Goal: Browse casually: Explore the website without a specific task or goal

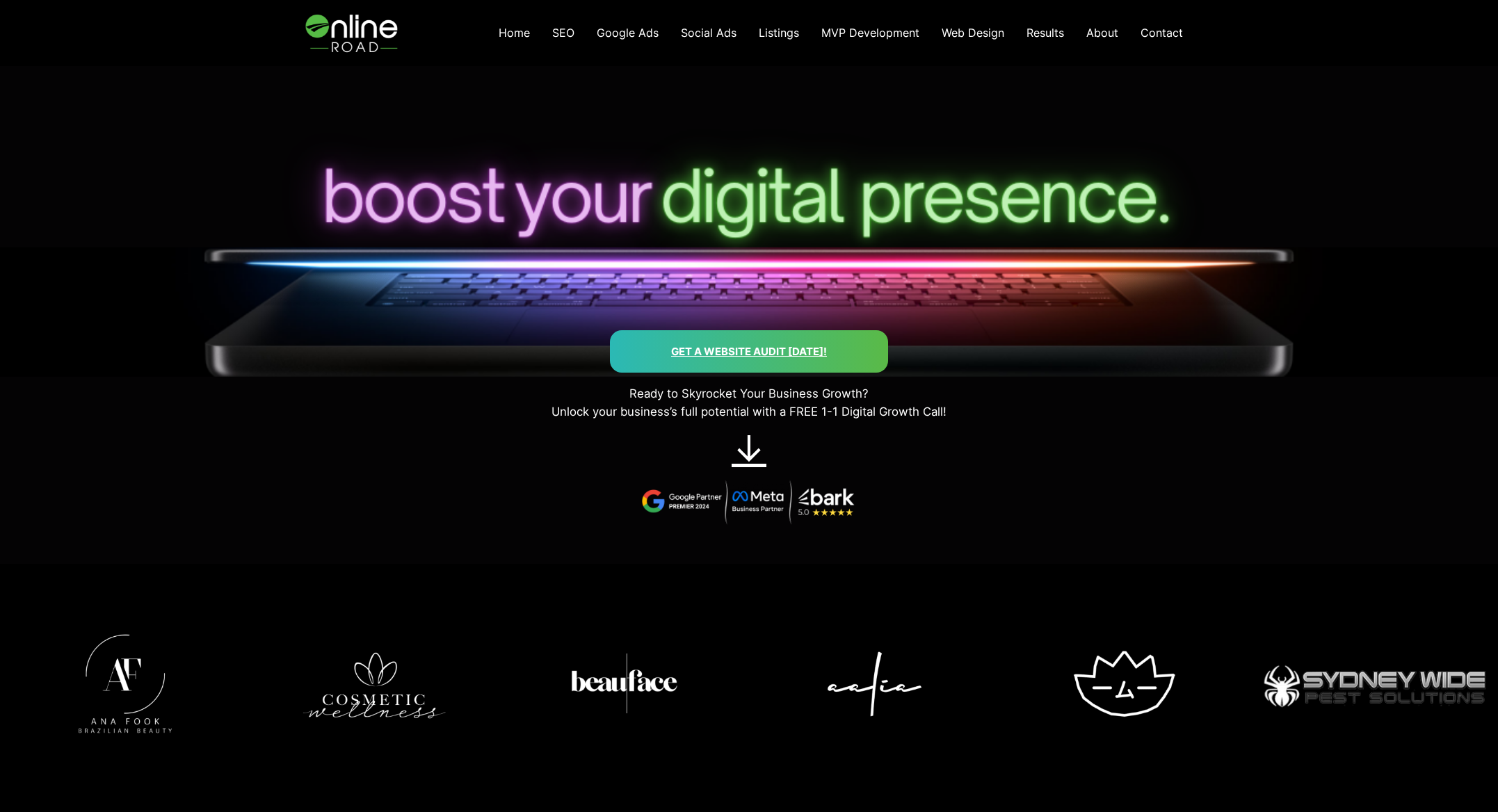
scroll to position [278, 0]
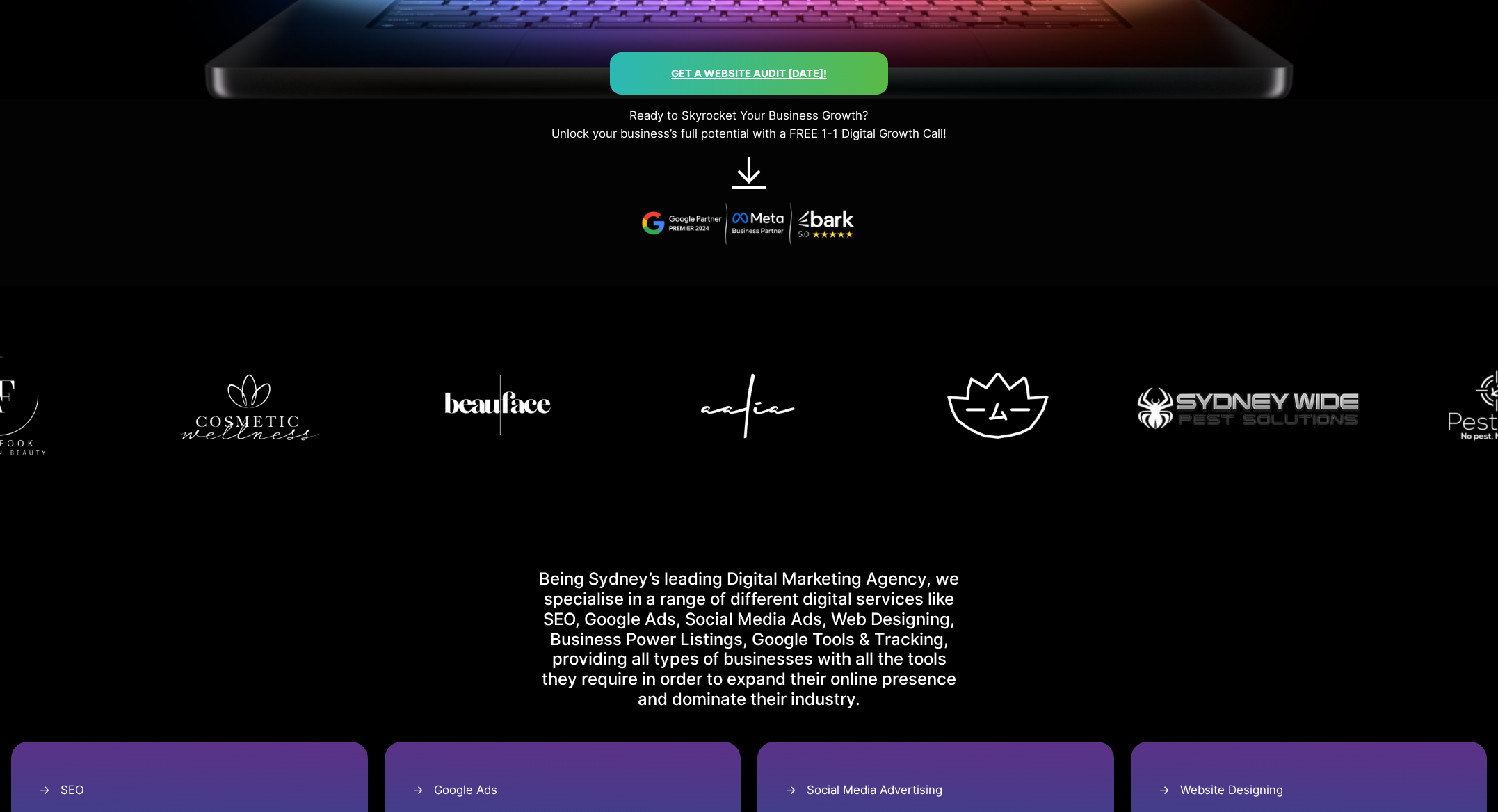
drag, startPoint x: 185, startPoint y: 414, endPoint x: 772, endPoint y: 410, distance: 587.0
click at [618, 411] on img at bounding box center [498, 405] width 239 height 239
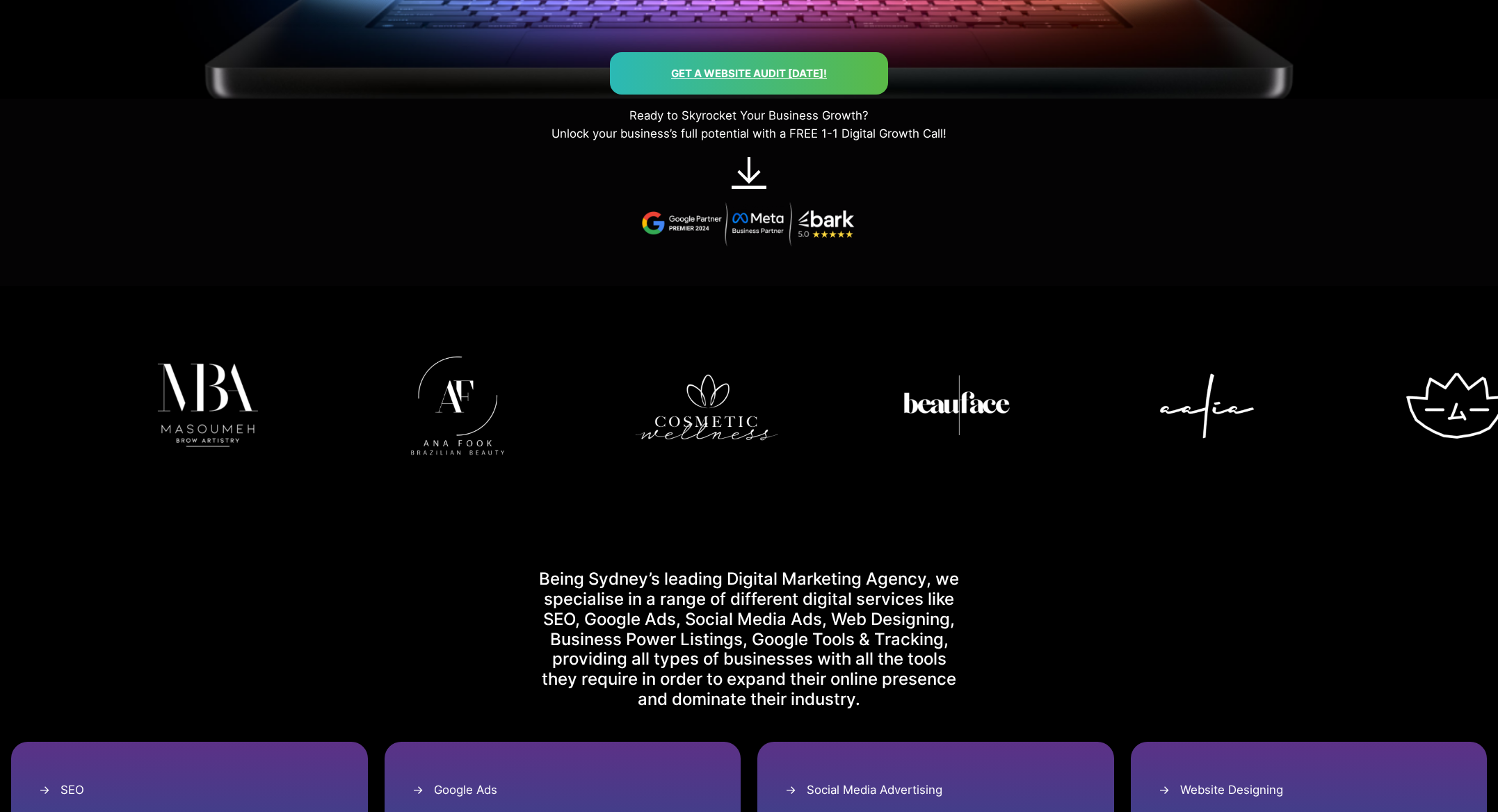
drag, startPoint x: 503, startPoint y: 413, endPoint x: 1181, endPoint y: 404, distance: 678.1
click at [1077, 404] on img at bounding box center [957, 405] width 239 height 239
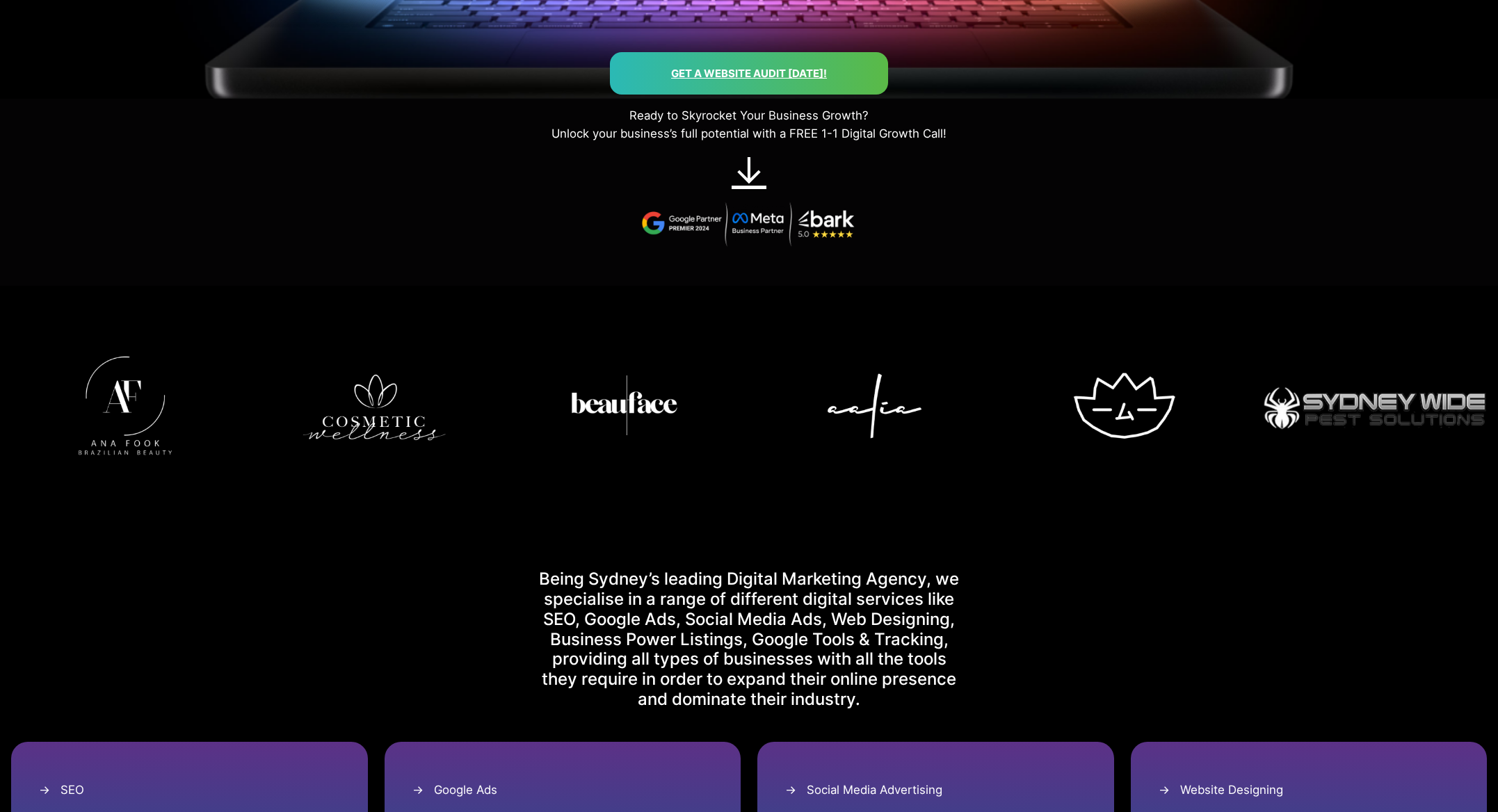
click at [130, 408] on img at bounding box center [125, 405] width 239 height 239
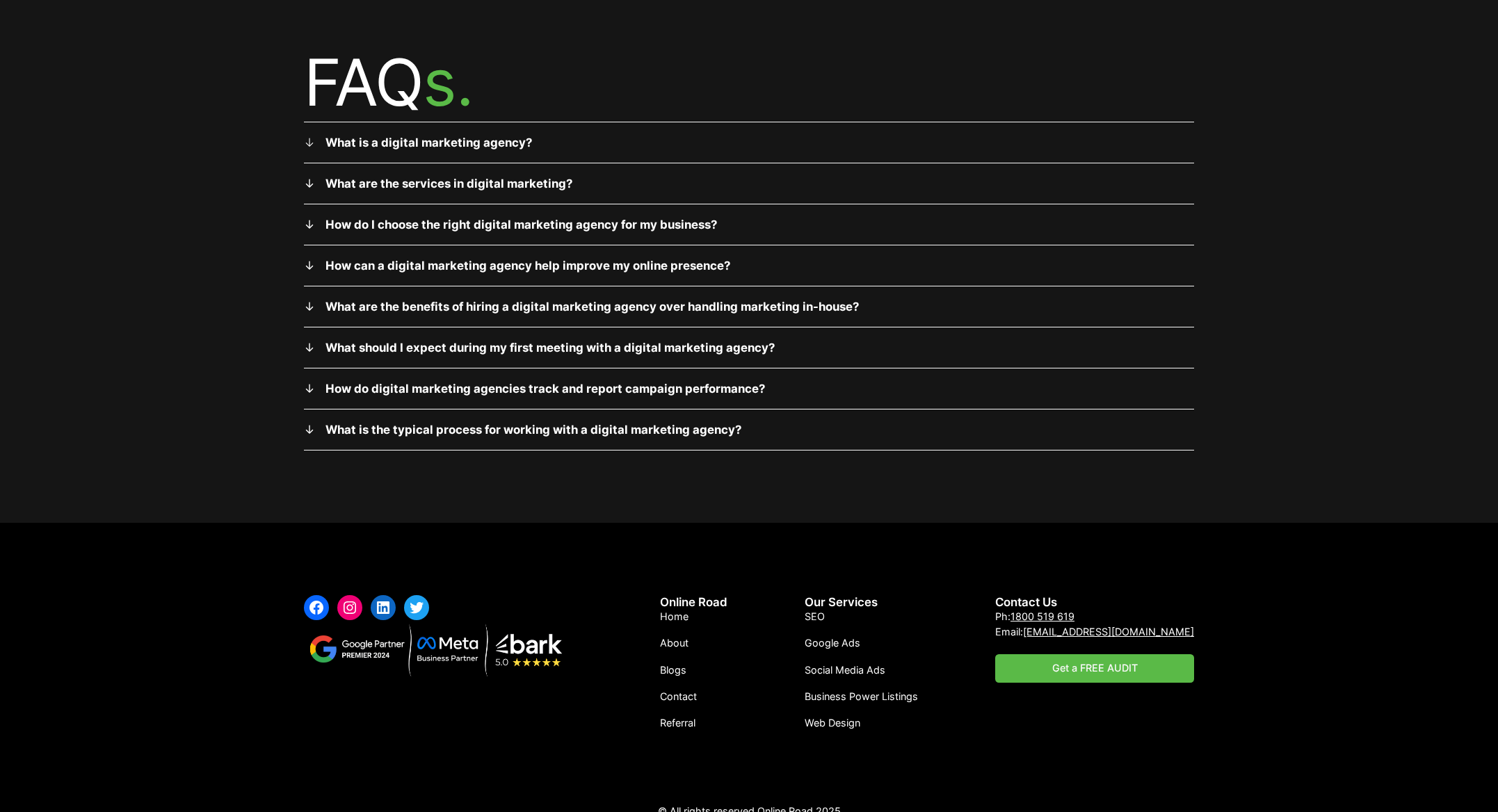
scroll to position [4535, 0]
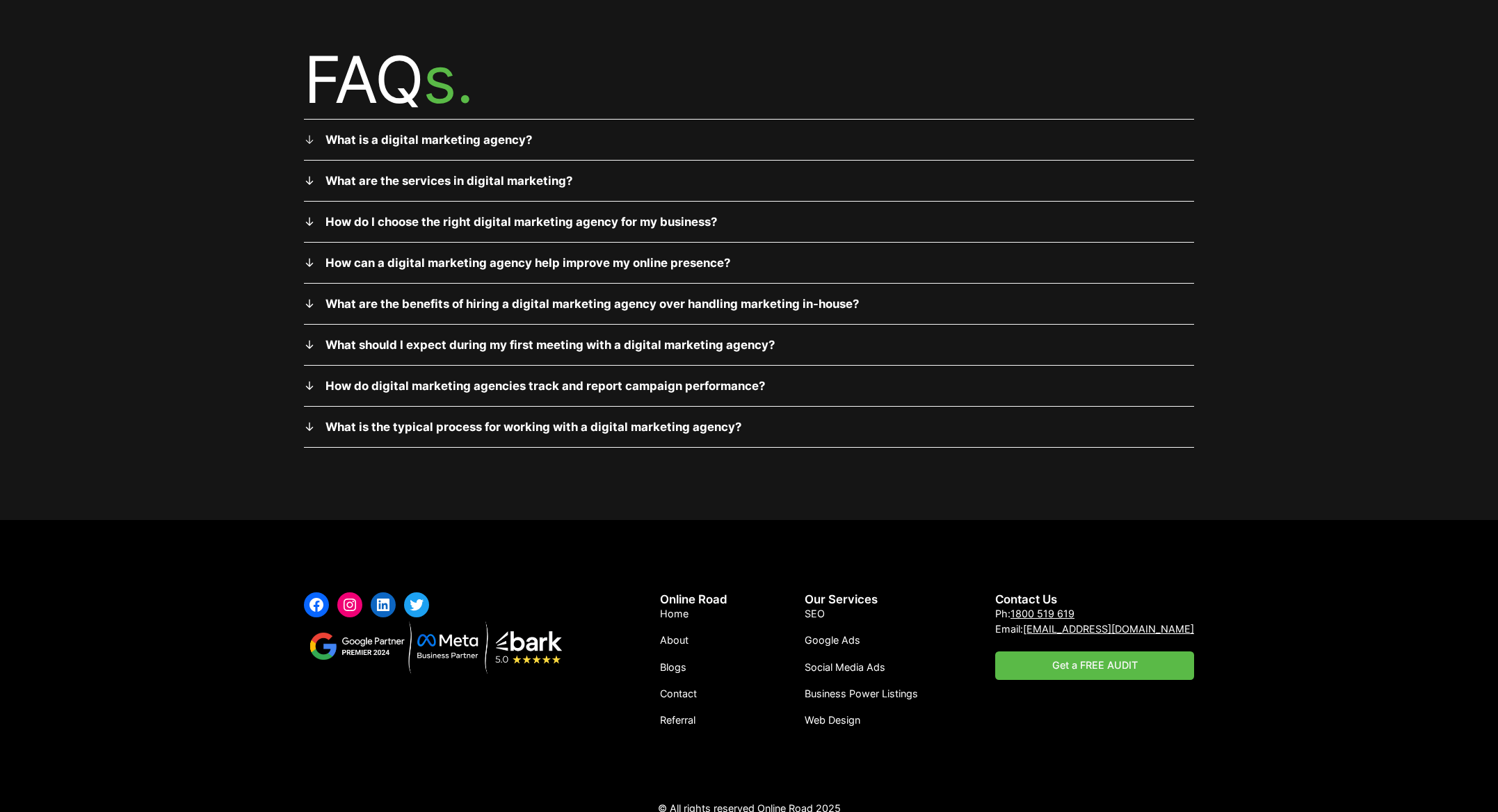
click at [677, 634] on span "About" at bounding box center [674, 640] width 29 height 12
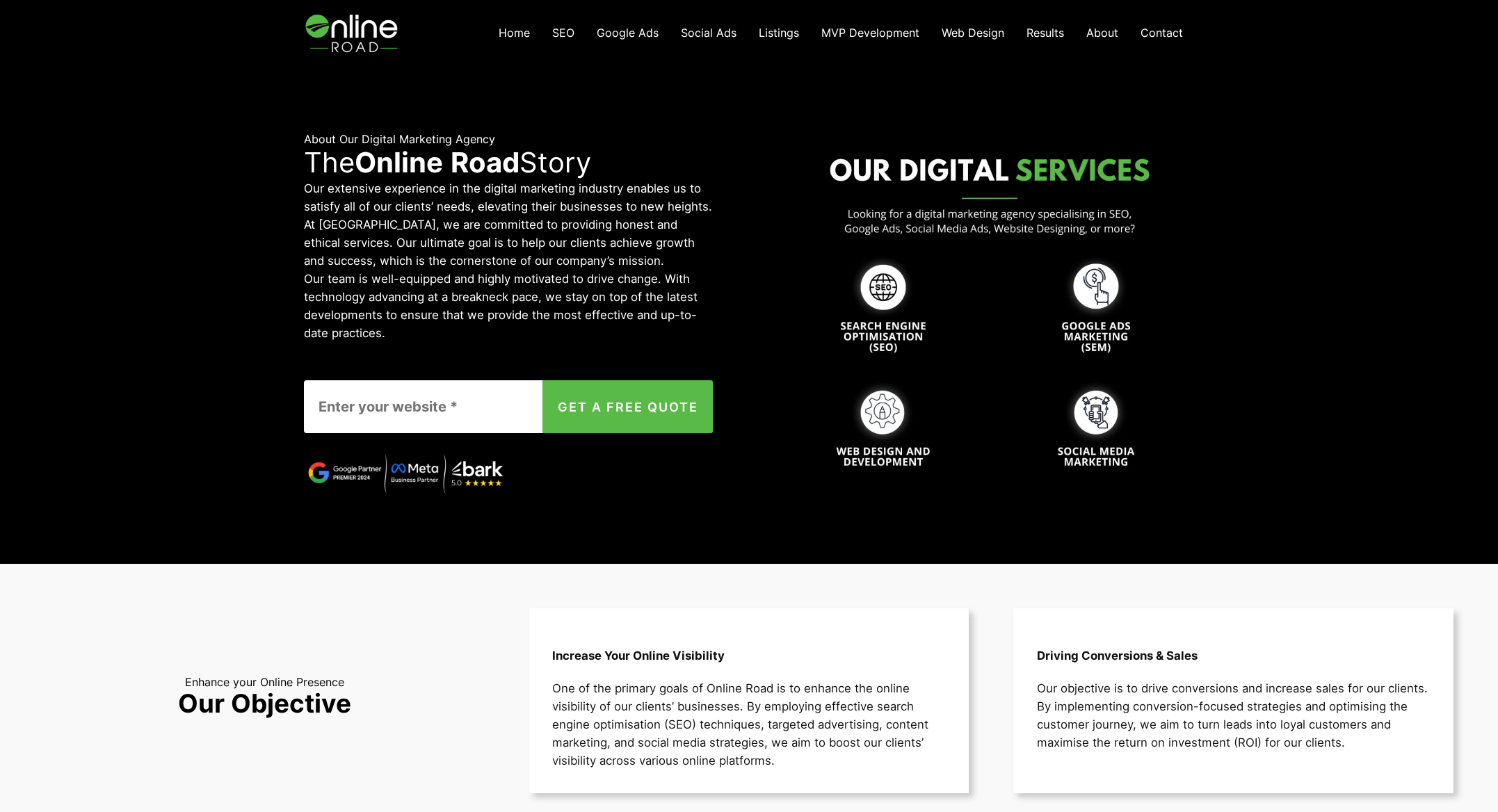
click at [533, 31] on link "Home" at bounding box center [514, 33] width 54 height 29
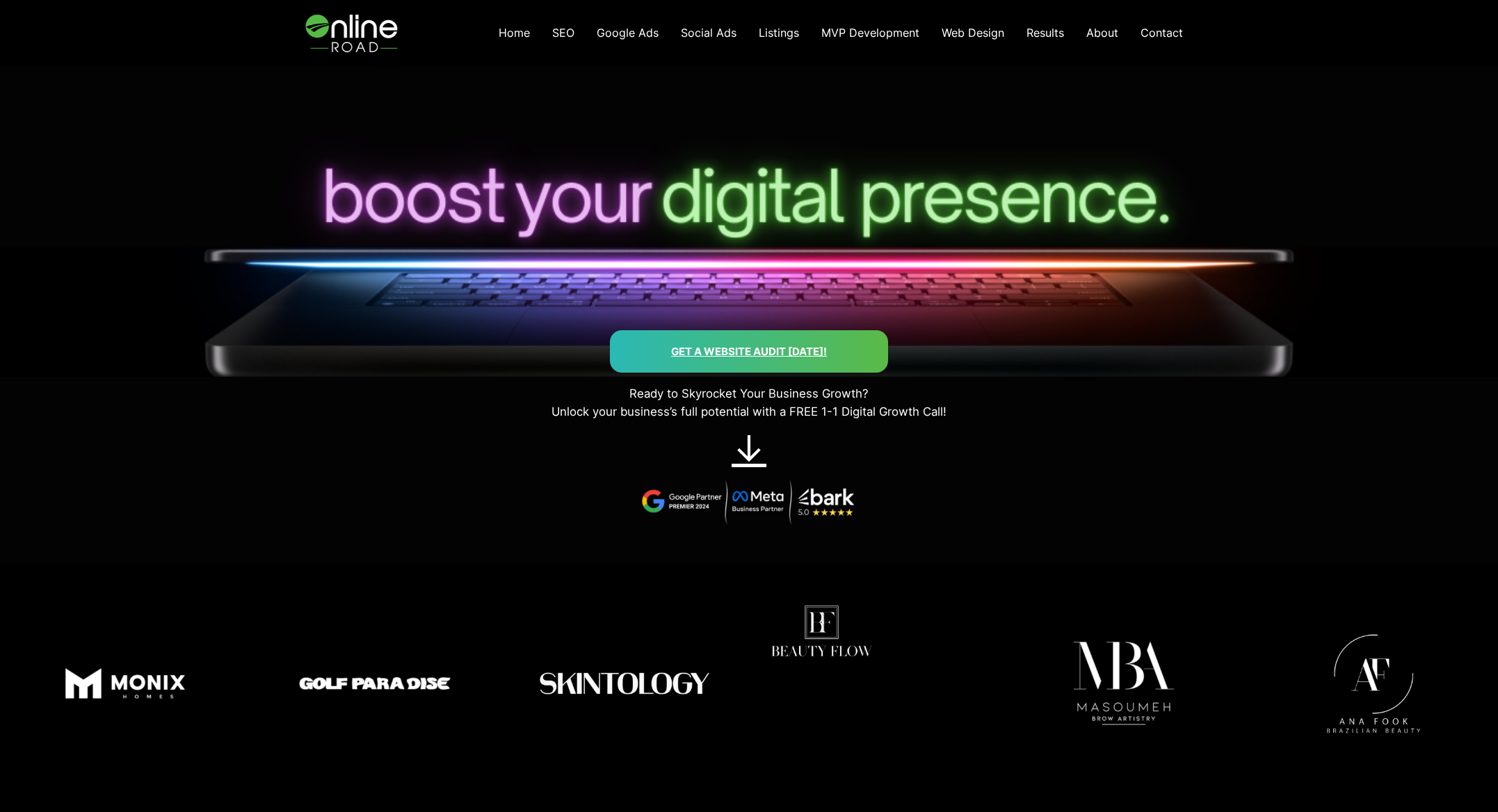
drag, startPoint x: 819, startPoint y: 622, endPoint x: 826, endPoint y: 625, distance: 7.6
click at [820, 622] on img at bounding box center [822, 631] width 134 height 134
click at [1153, 670] on img at bounding box center [1124, 683] width 239 height 239
click at [1407, 683] on img at bounding box center [1373, 683] width 239 height 239
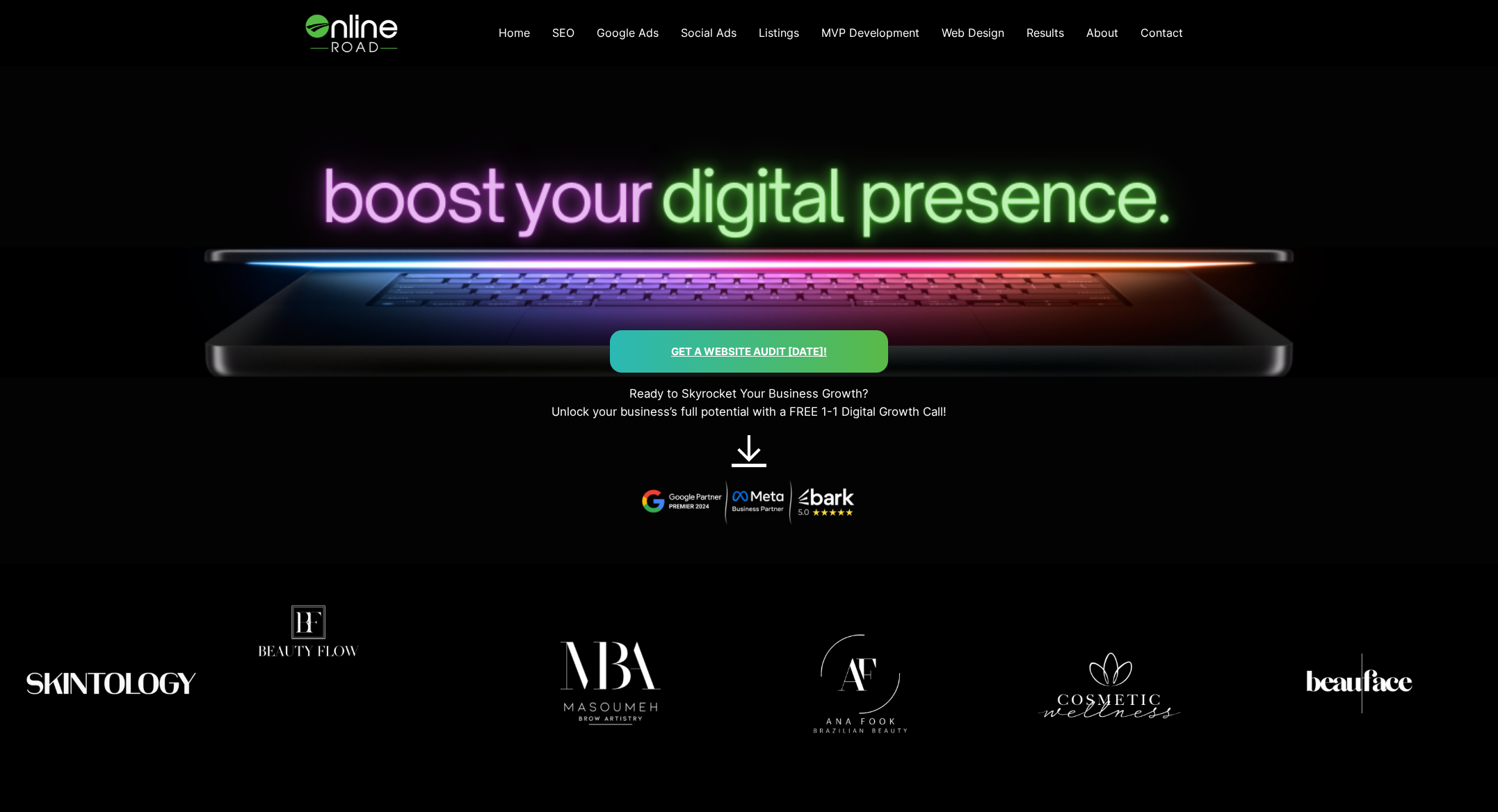
drag, startPoint x: 1179, startPoint y: 696, endPoint x: 903, endPoint y: 698, distance: 276.0
click at [857, 700] on img at bounding box center [860, 683] width 239 height 239
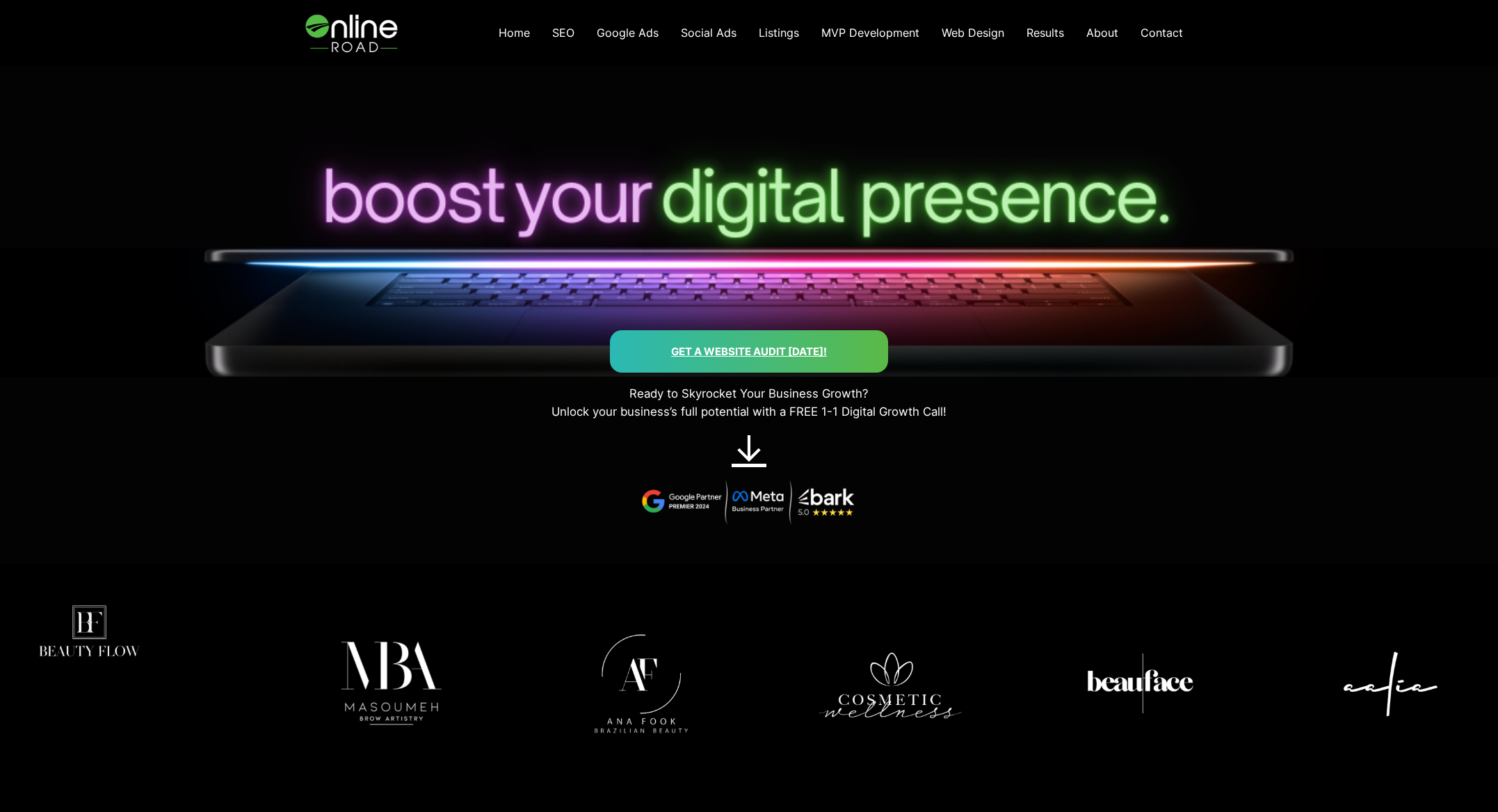
drag, startPoint x: 1311, startPoint y: 682, endPoint x: 394, endPoint y: 682, distance: 917.0
click at [771, 682] on img at bounding box center [891, 683] width 239 height 239
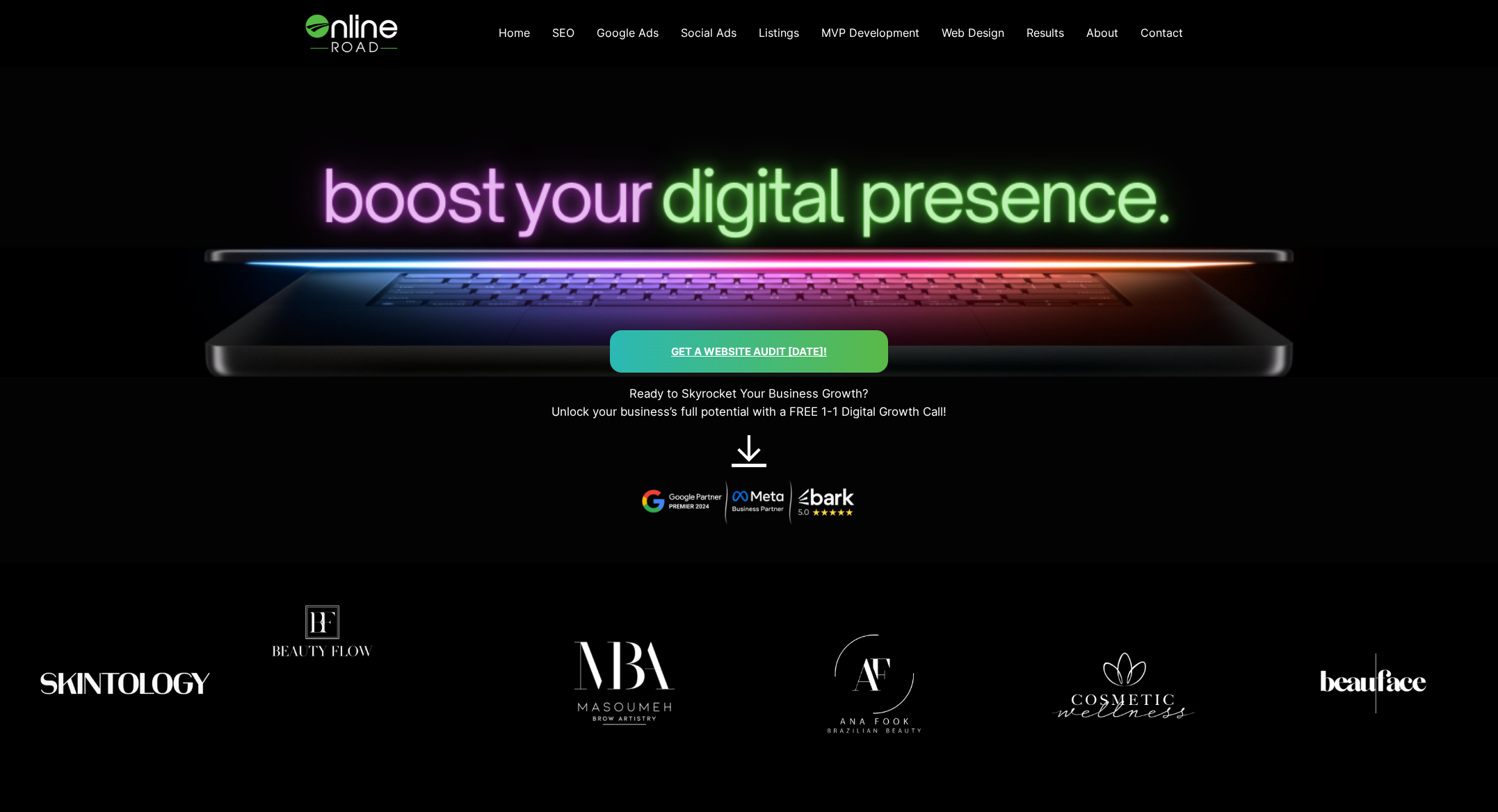
click at [1100, 684] on img at bounding box center [1124, 683] width 239 height 239
click at [1421, 682] on img at bounding box center [1373, 683] width 239 height 239
drag, startPoint x: 1418, startPoint y: 683, endPoint x: 1258, endPoint y: 681, distance: 160.0
click at [1411, 685] on img at bounding box center [1373, 683] width 239 height 239
click at [879, 690] on img at bounding box center [874, 683] width 239 height 239
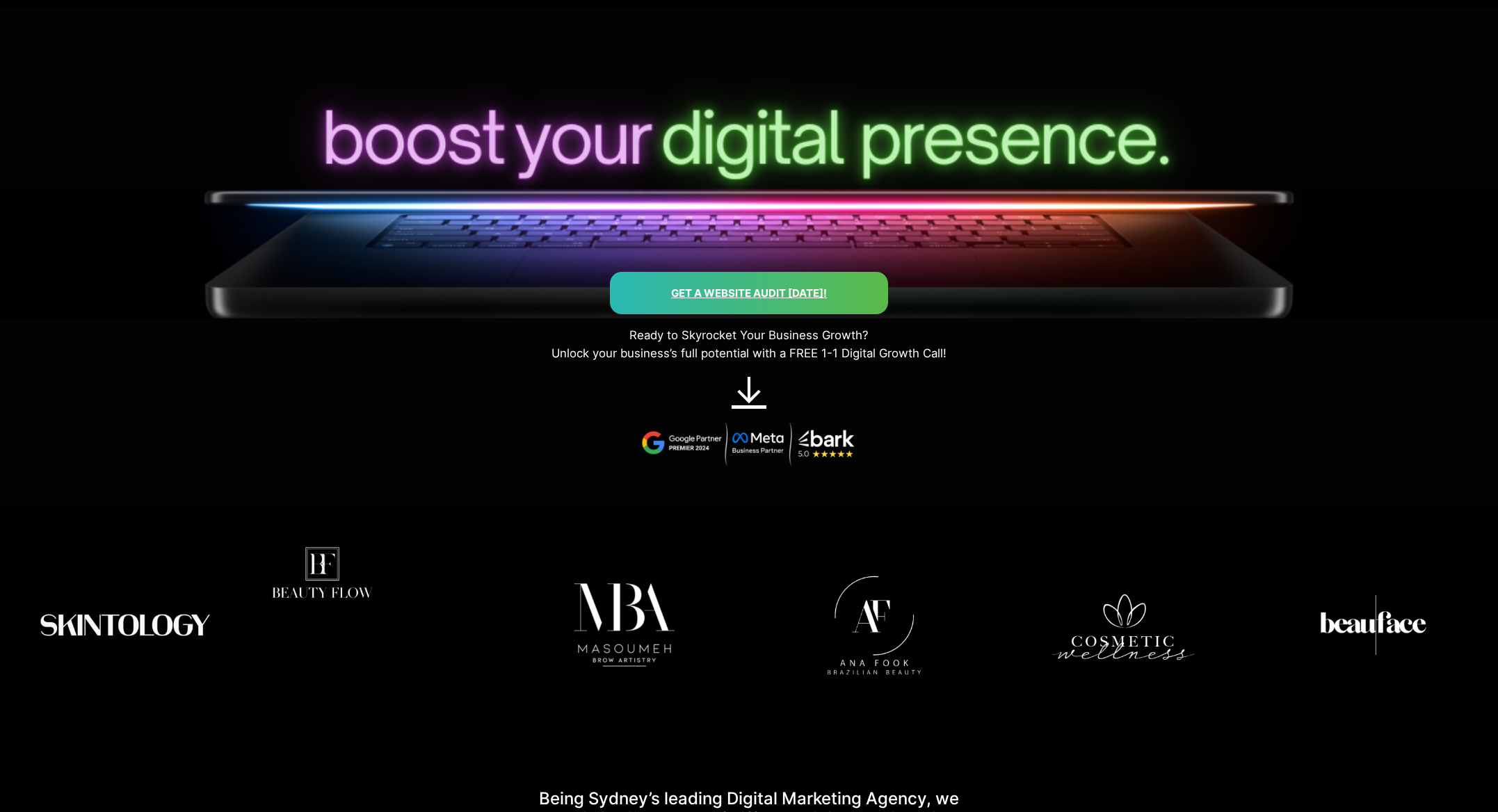
scroll to position [139, 0]
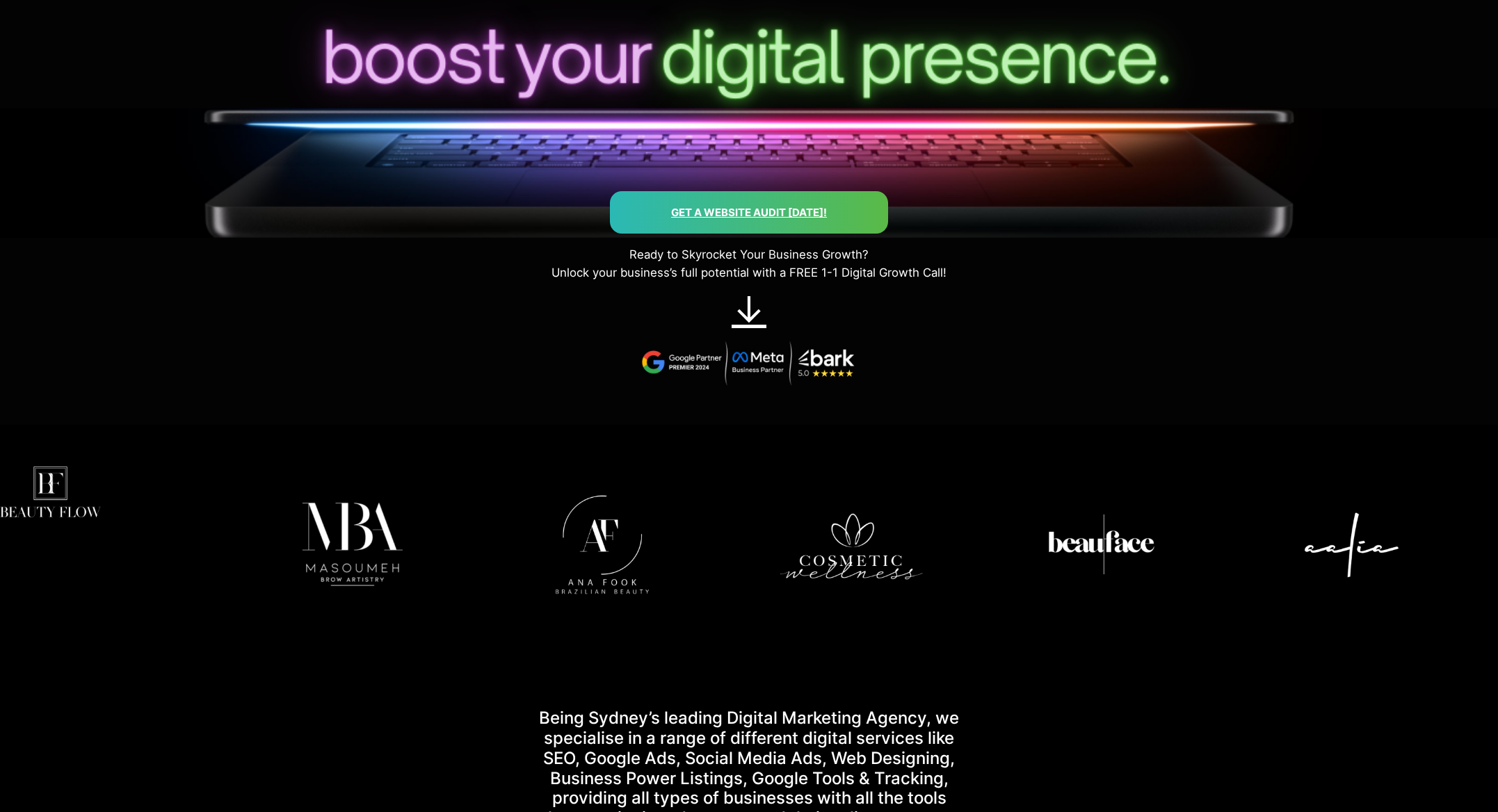
drag, startPoint x: 963, startPoint y: 569, endPoint x: 868, endPoint y: 589, distance: 97.1
click at [868, 589] on img at bounding box center [852, 544] width 239 height 239
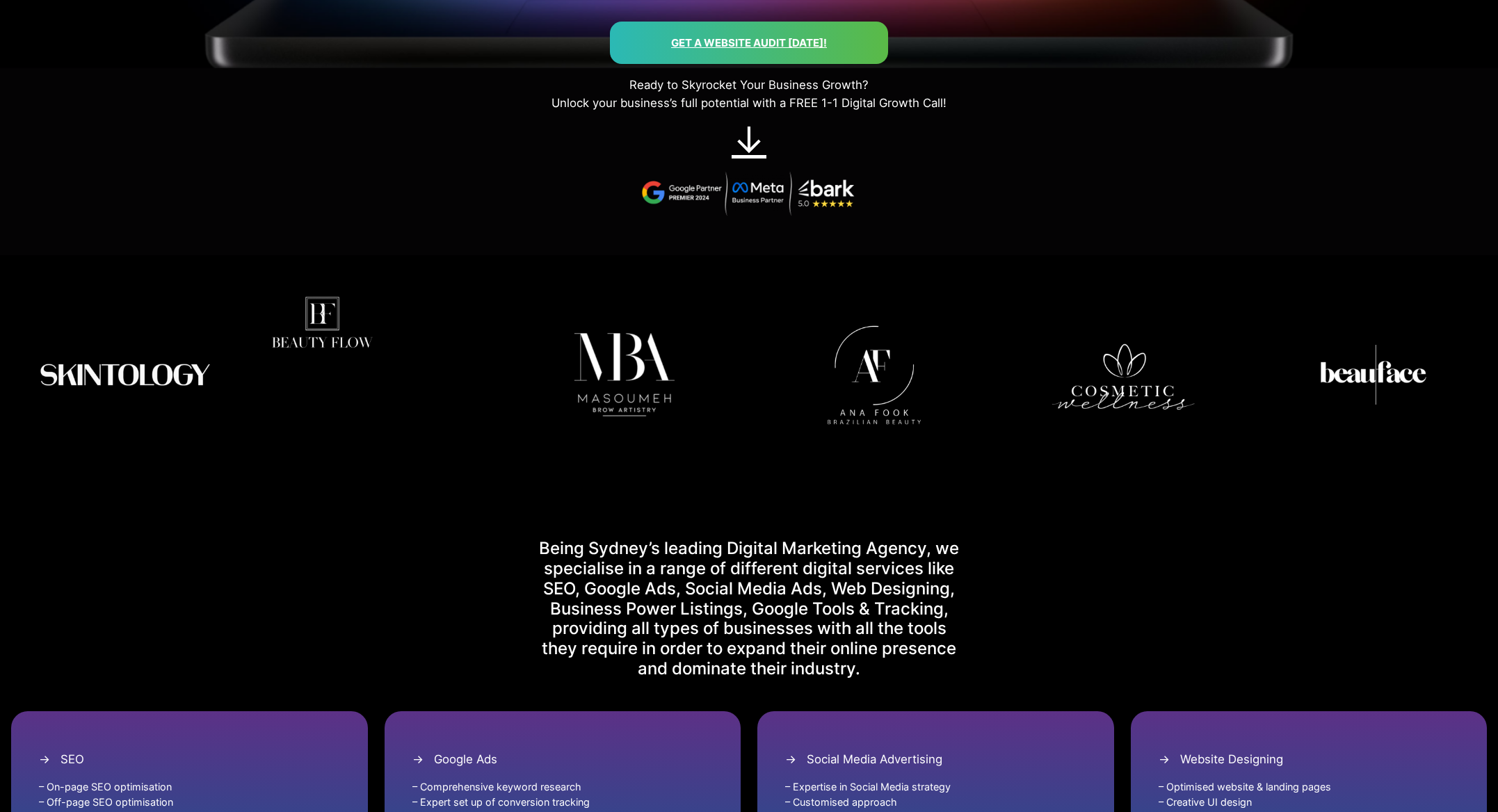
scroll to position [208, 0]
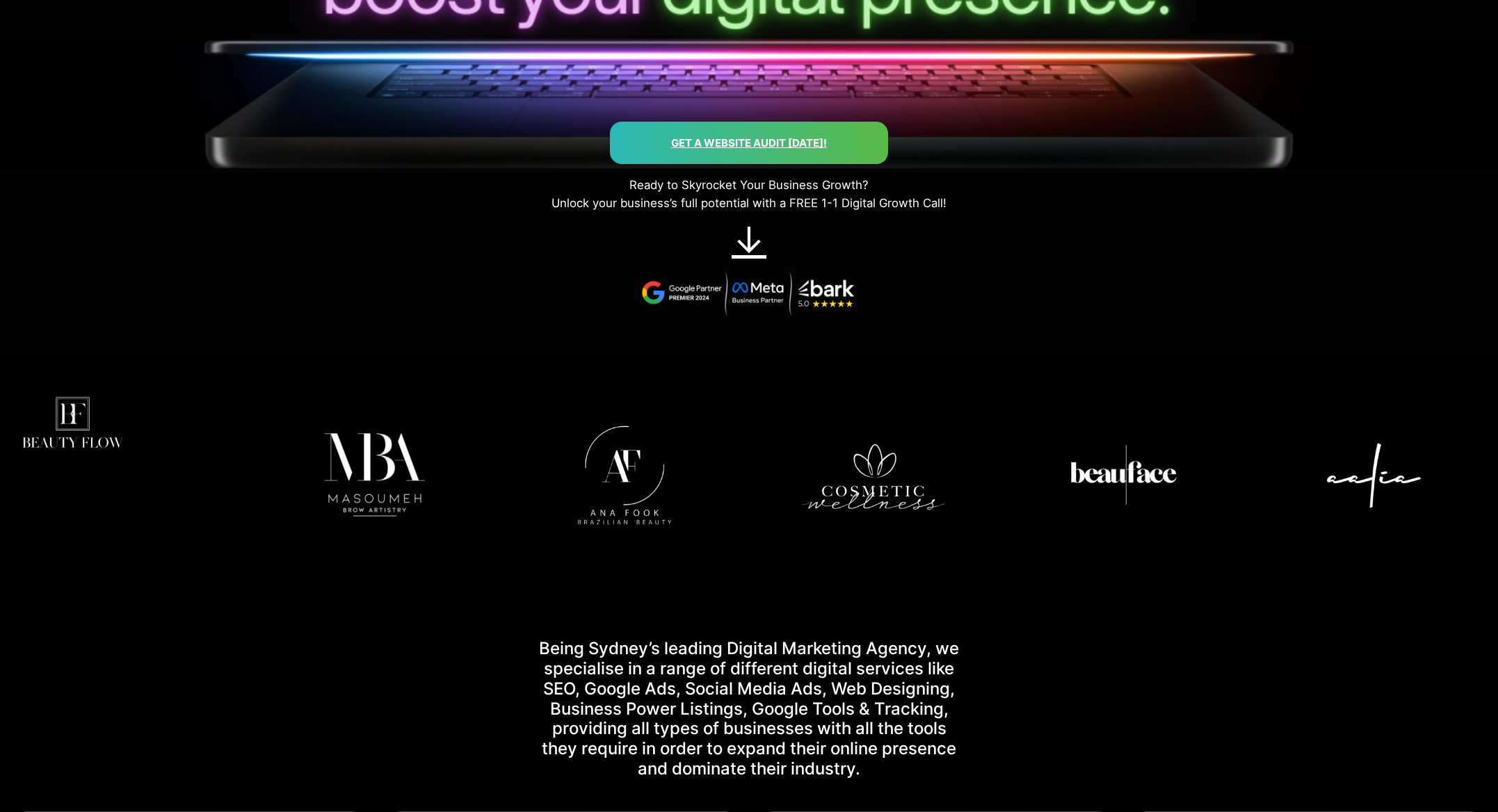
click at [1122, 469] on img at bounding box center [1124, 475] width 239 height 239
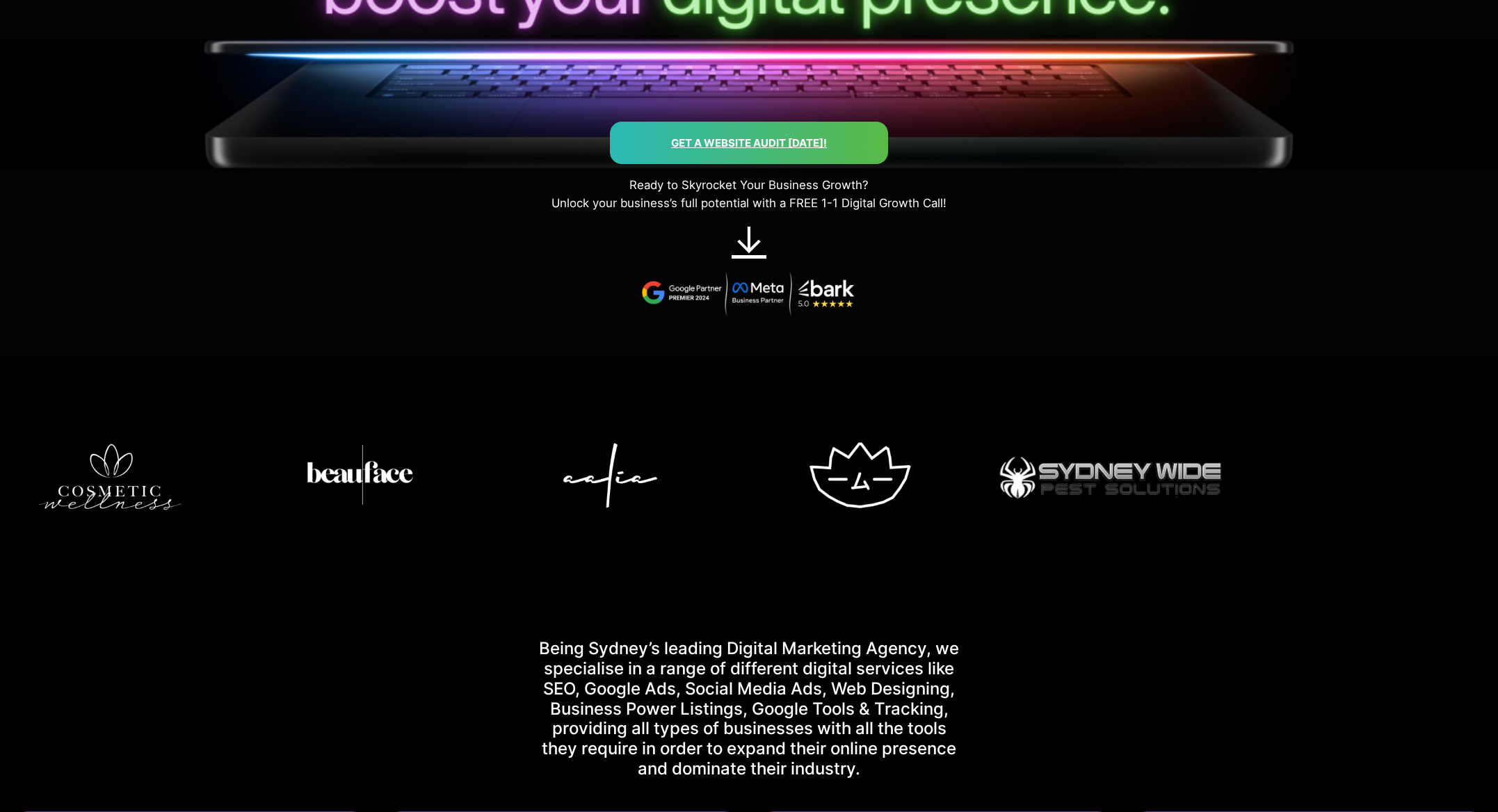
drag, startPoint x: 1221, startPoint y: 467, endPoint x: 459, endPoint y: 523, distance: 764.1
click at [459, 523] on img at bounding box center [360, 475] width 239 height 239
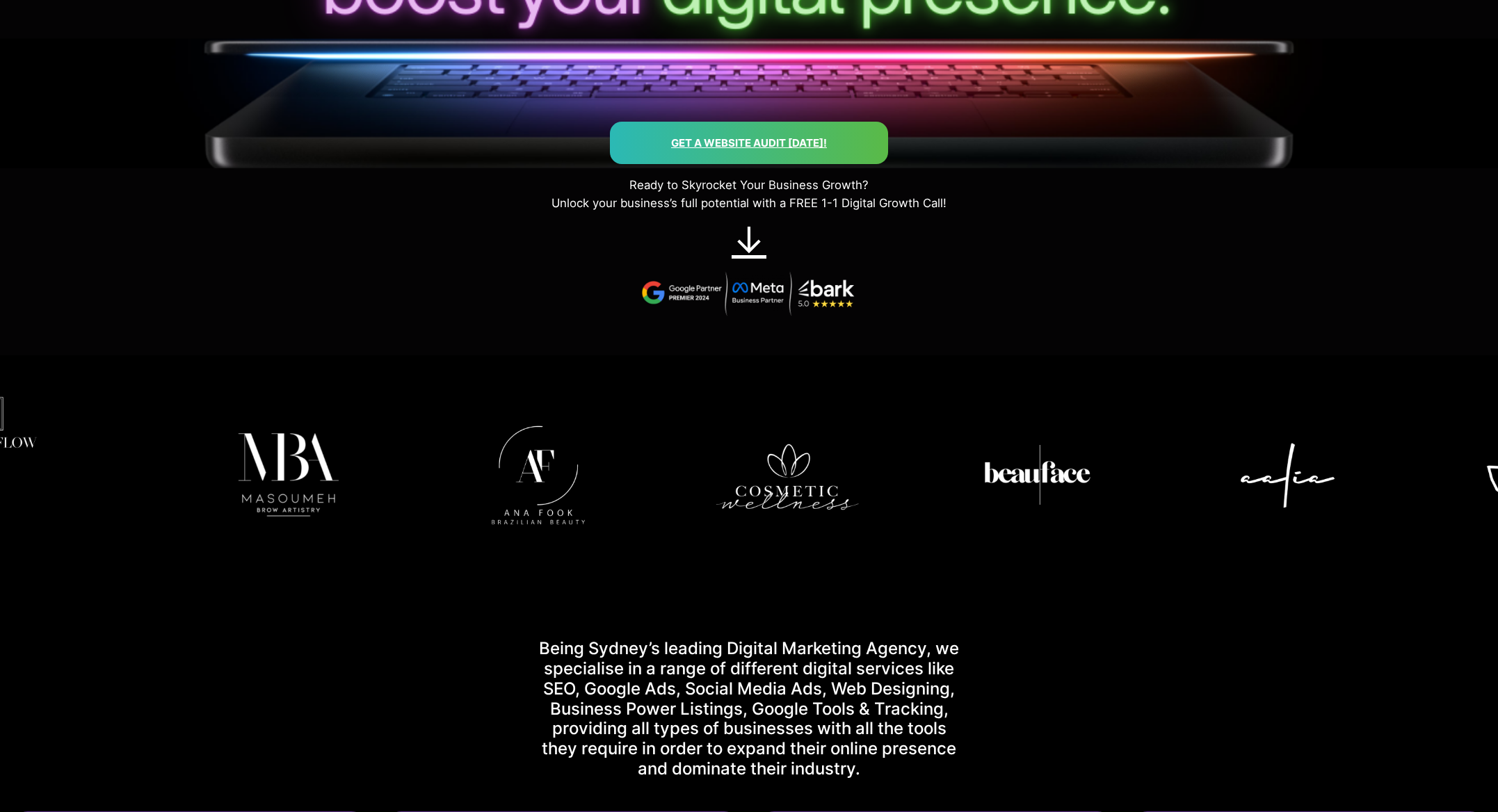
drag, startPoint x: 658, startPoint y: 480, endPoint x: 821, endPoint y: 484, distance: 163.0
click at [821, 484] on img at bounding box center [787, 475] width 239 height 239
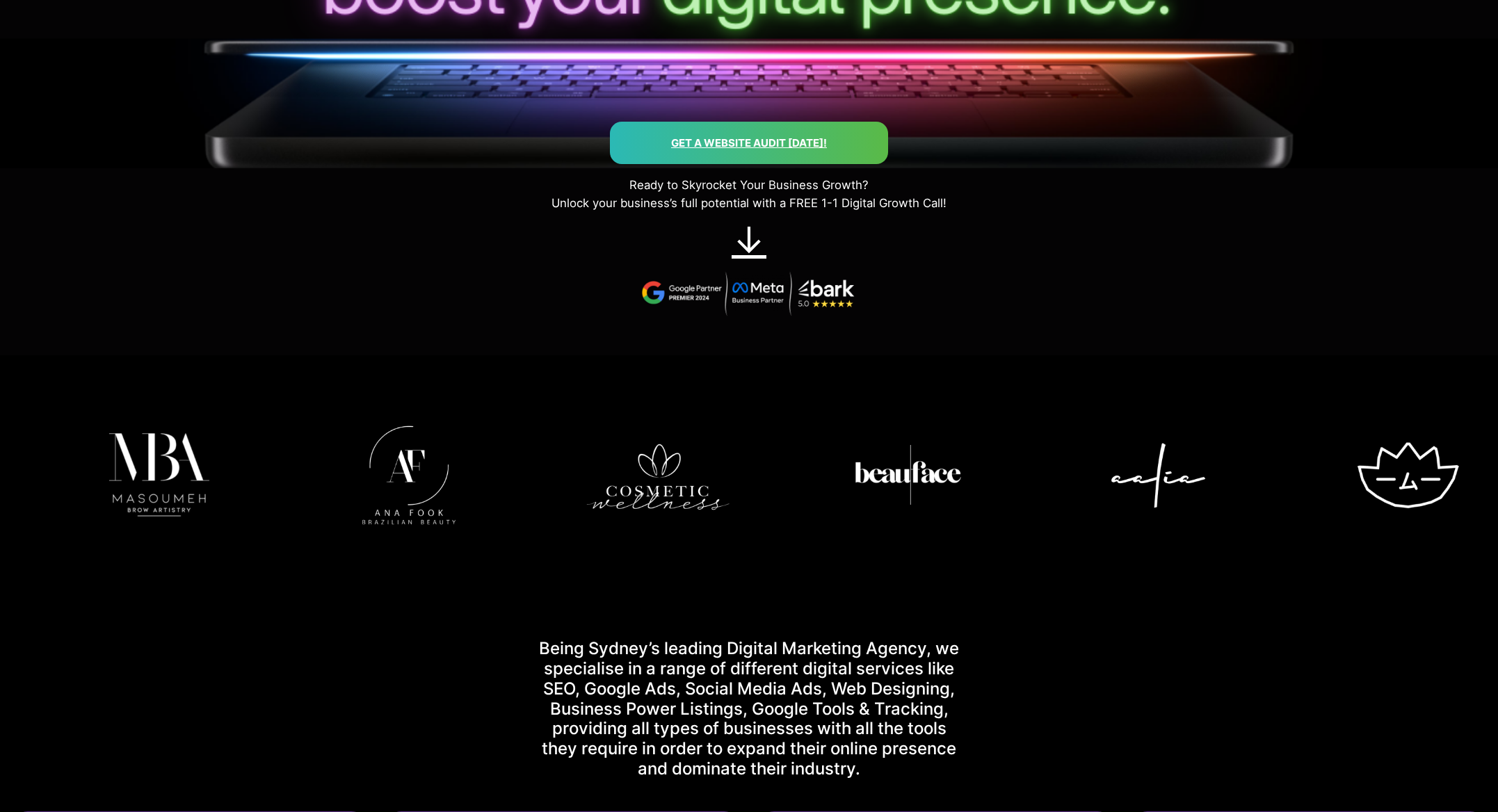
drag, startPoint x: 583, startPoint y: 512, endPoint x: 617, endPoint y: 514, distance: 34.1
click at [617, 514] on img at bounding box center [658, 475] width 239 height 239
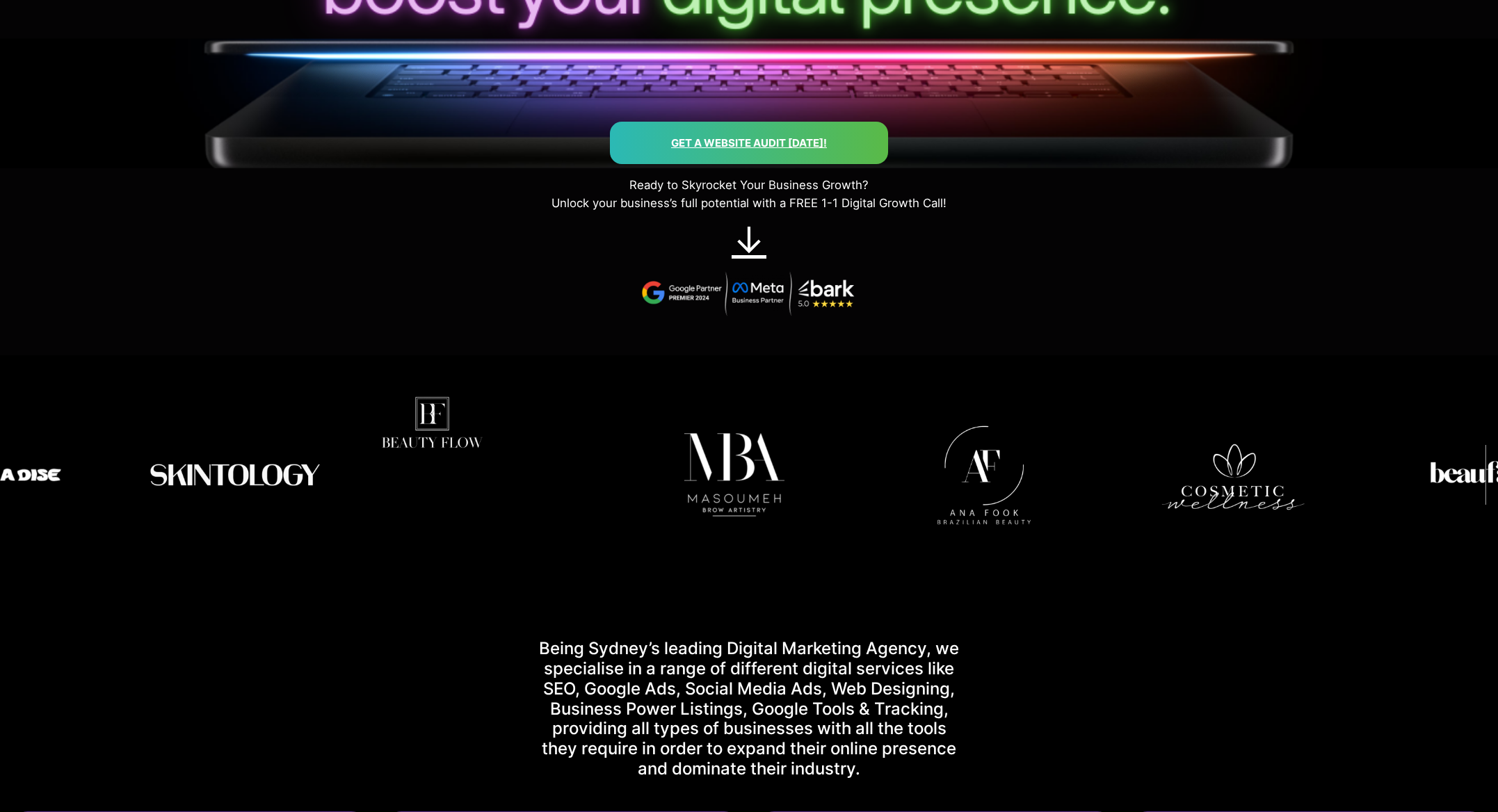
drag, startPoint x: 260, startPoint y: 504, endPoint x: 870, endPoint y: 453, distance: 612.1
click at [870, 453] on img at bounding box center [984, 475] width 239 height 239
